Goal: Task Accomplishment & Management: Use online tool/utility

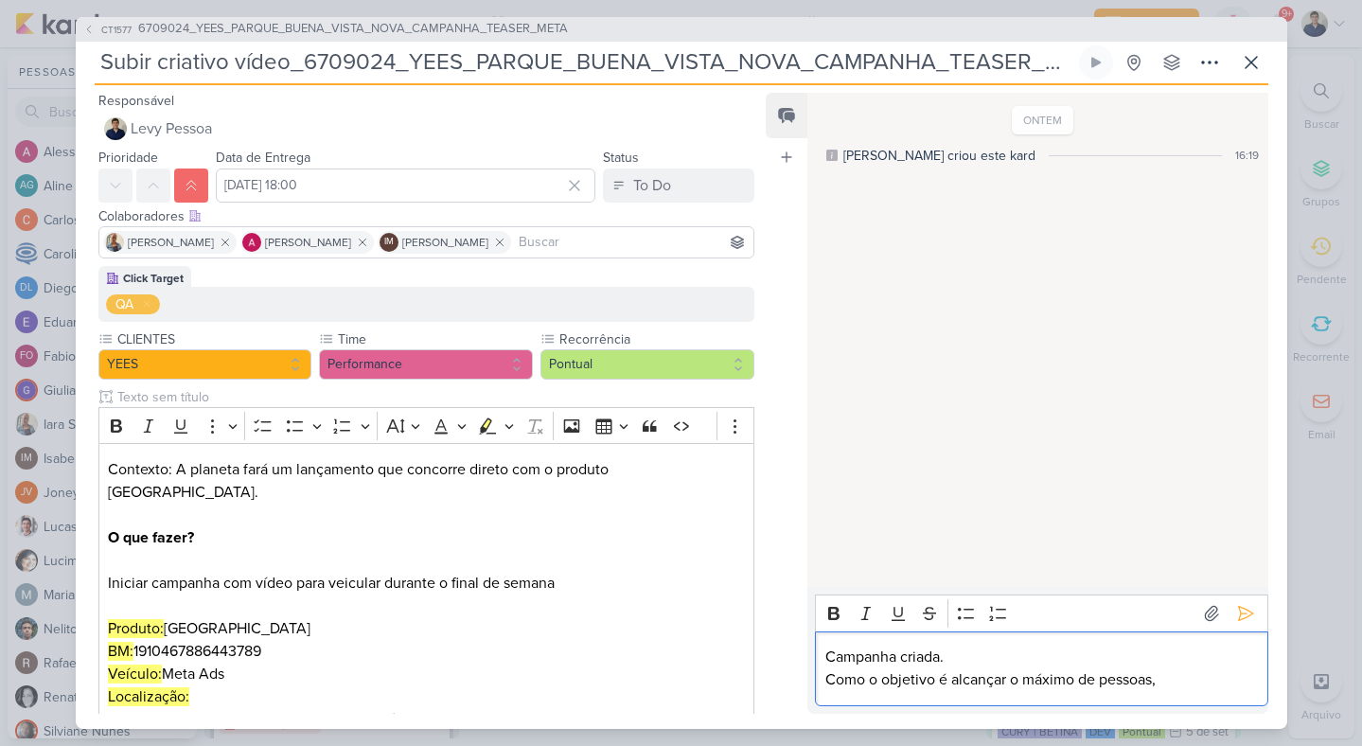
scroll to position [207, 0]
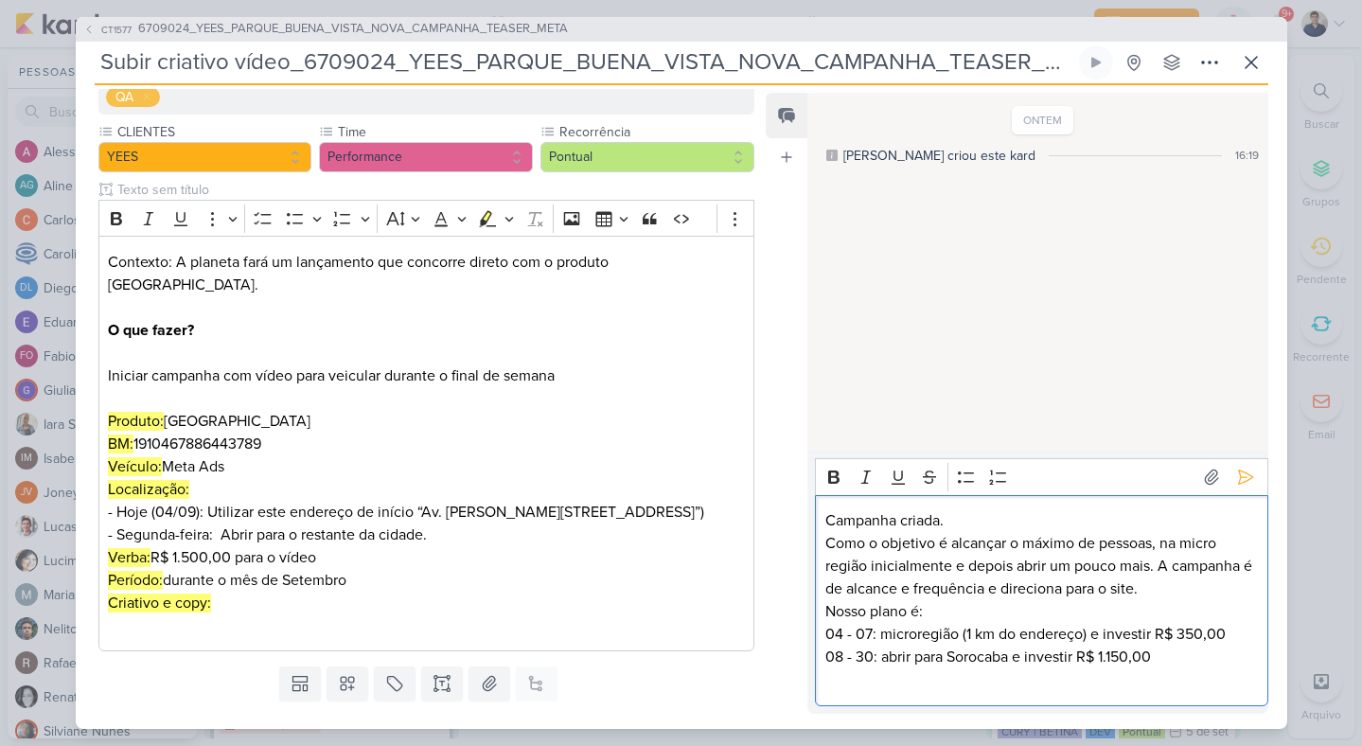
click at [827, 608] on p "Nosso plano é: 04 - 07: microregião (1 km do endereço) e investir R$ 350,00 08 …" at bounding box center [1041, 634] width 433 height 68
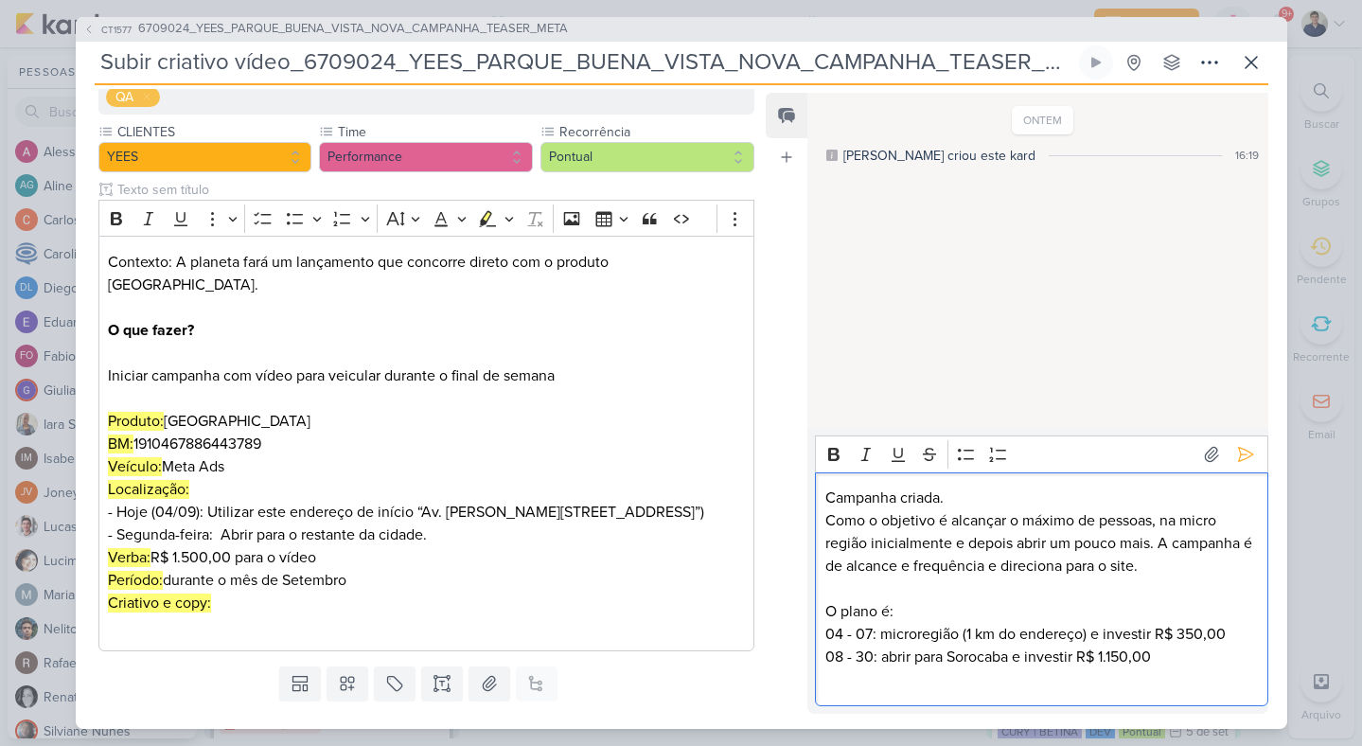
click at [916, 634] on p "O plano é: 04 - 07: microregião (1 km do endereço) e investir R$ 350,00 08 - 30…" at bounding box center [1041, 634] width 433 height 68
click at [827, 629] on p "O plano é: 04 - 07: micro região (1 km do endereço) e investir R$ 350,00 08 - 3…" at bounding box center [1041, 634] width 433 height 68
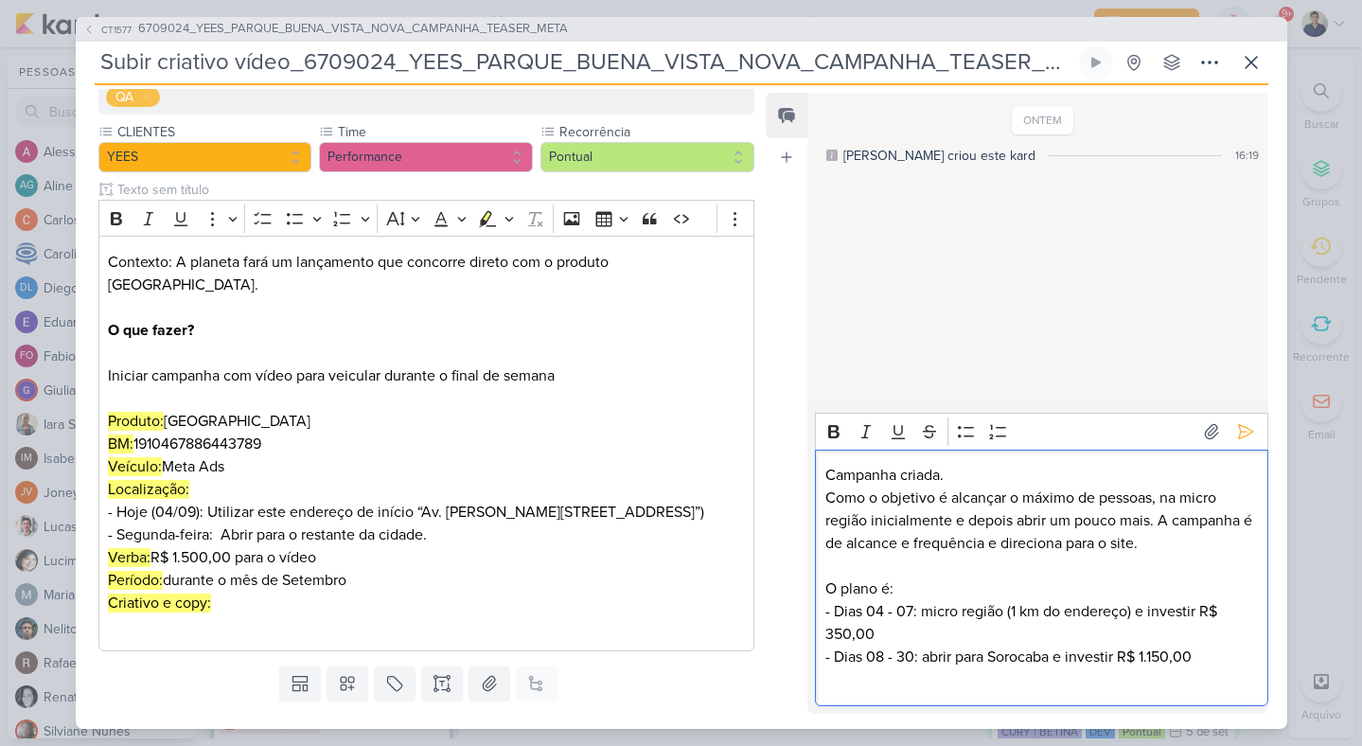
click at [1143, 651] on p "O plano é: - Dias 04 - 07: micro região (1 km do endereço) e investir R$ 350,00…" at bounding box center [1041, 622] width 433 height 91
click at [972, 468] on p "Campanha criada." at bounding box center [1041, 475] width 433 height 23
click at [1236, 425] on icon at bounding box center [1245, 431] width 19 height 19
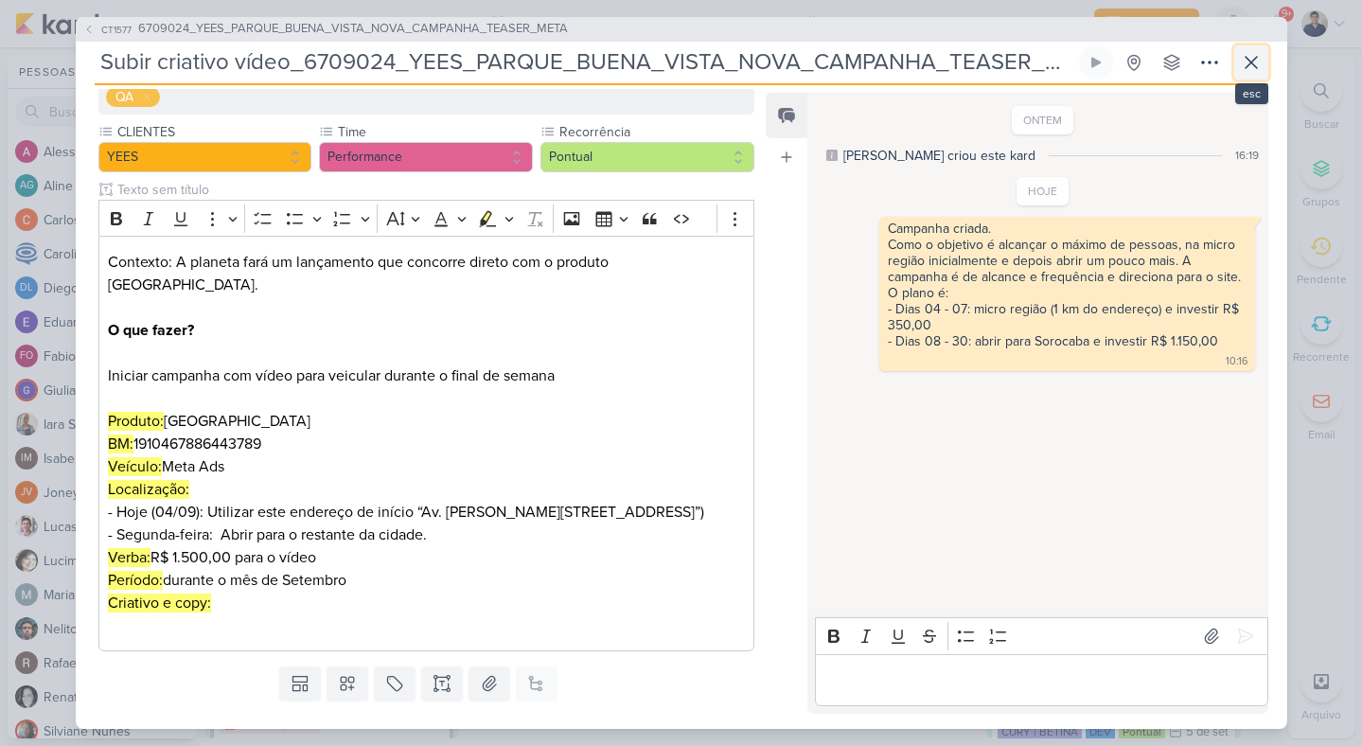
click at [1253, 69] on icon at bounding box center [1251, 62] width 23 height 23
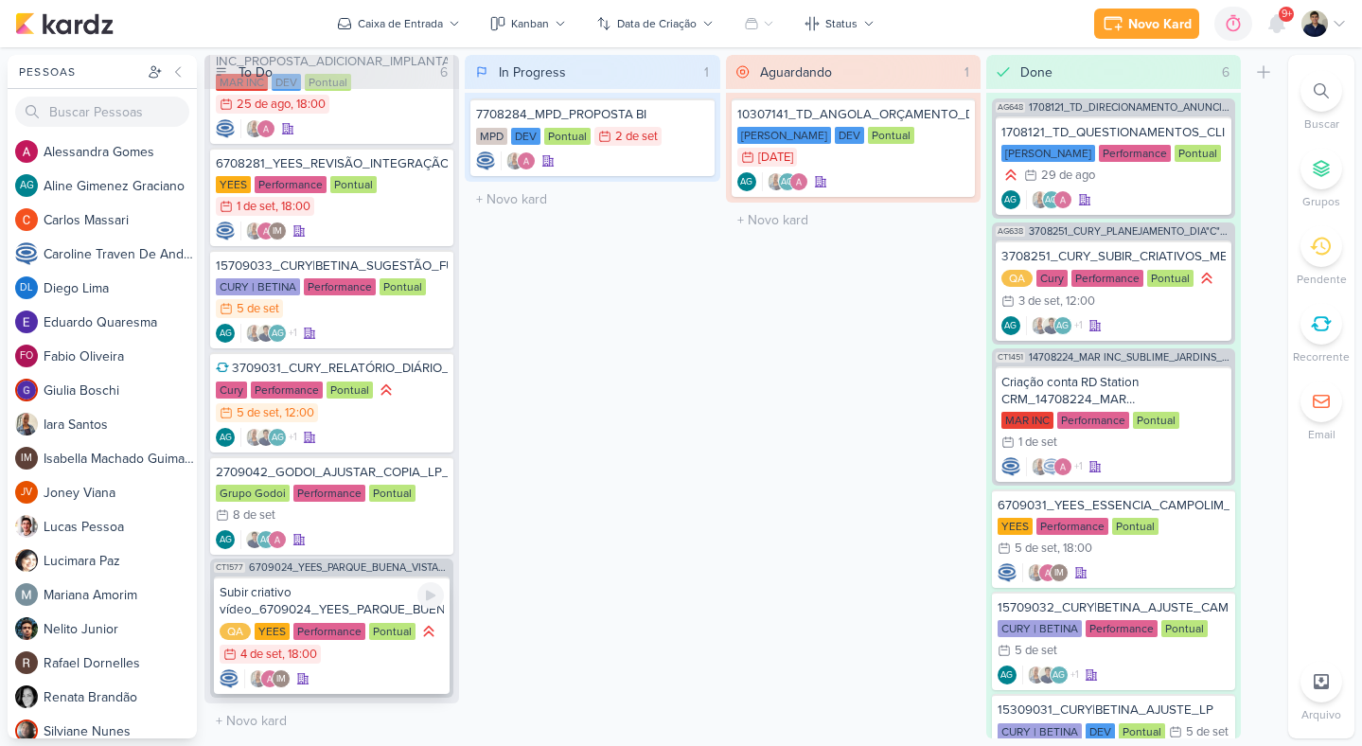
scroll to position [0, 0]
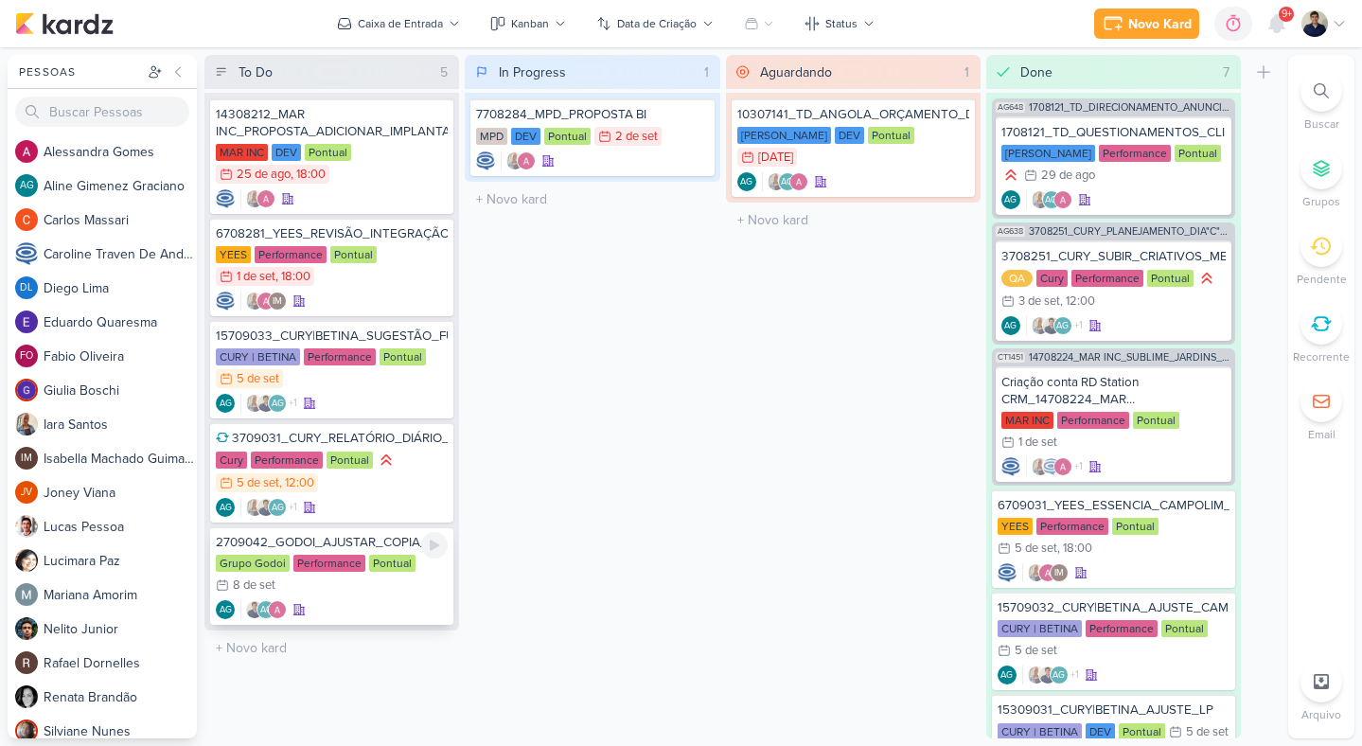
click at [367, 600] on div "AG AG" at bounding box center [332, 609] width 232 height 19
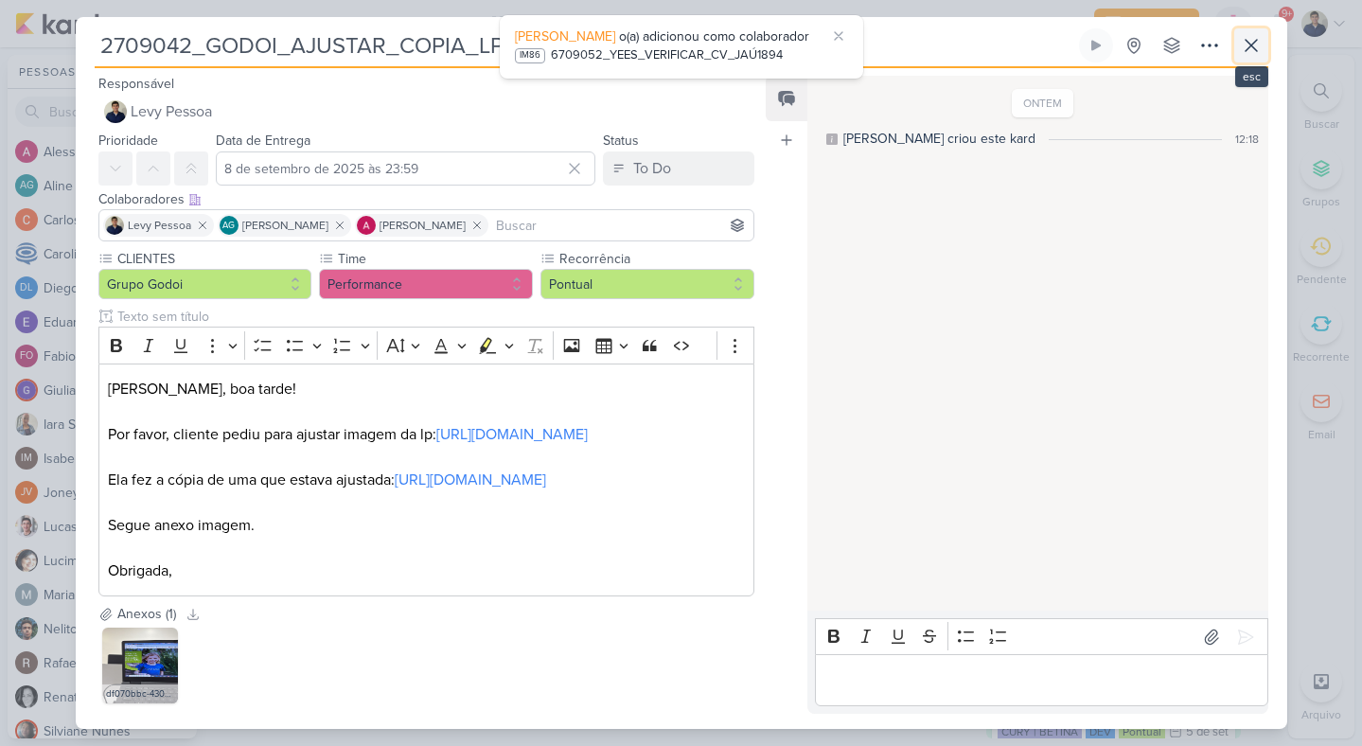
click at [1253, 46] on icon at bounding box center [1251, 45] width 23 height 23
